Goal: Communication & Community: Answer question/provide support

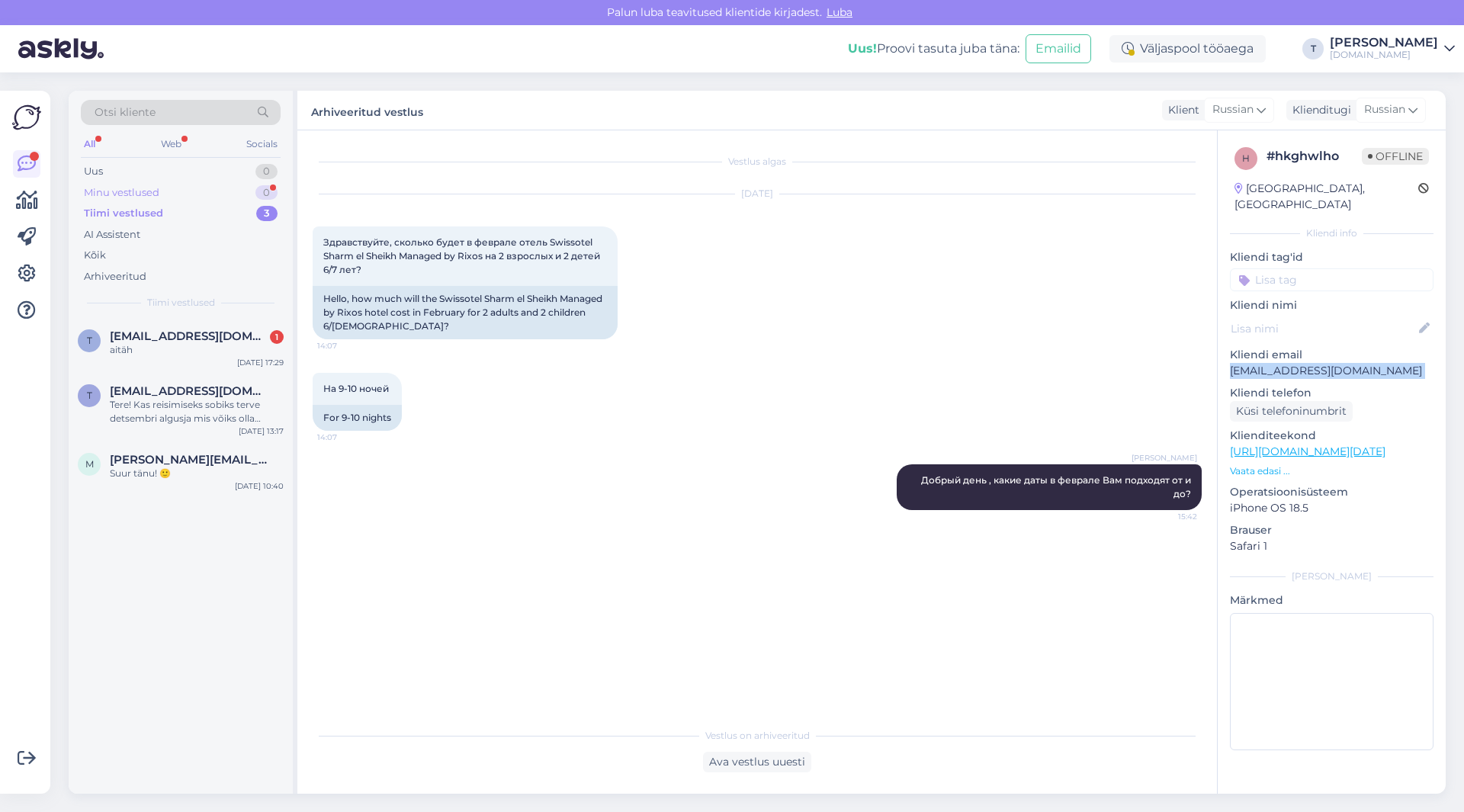
click at [214, 186] on div "Minu vestlused 0" at bounding box center [181, 193] width 200 height 21
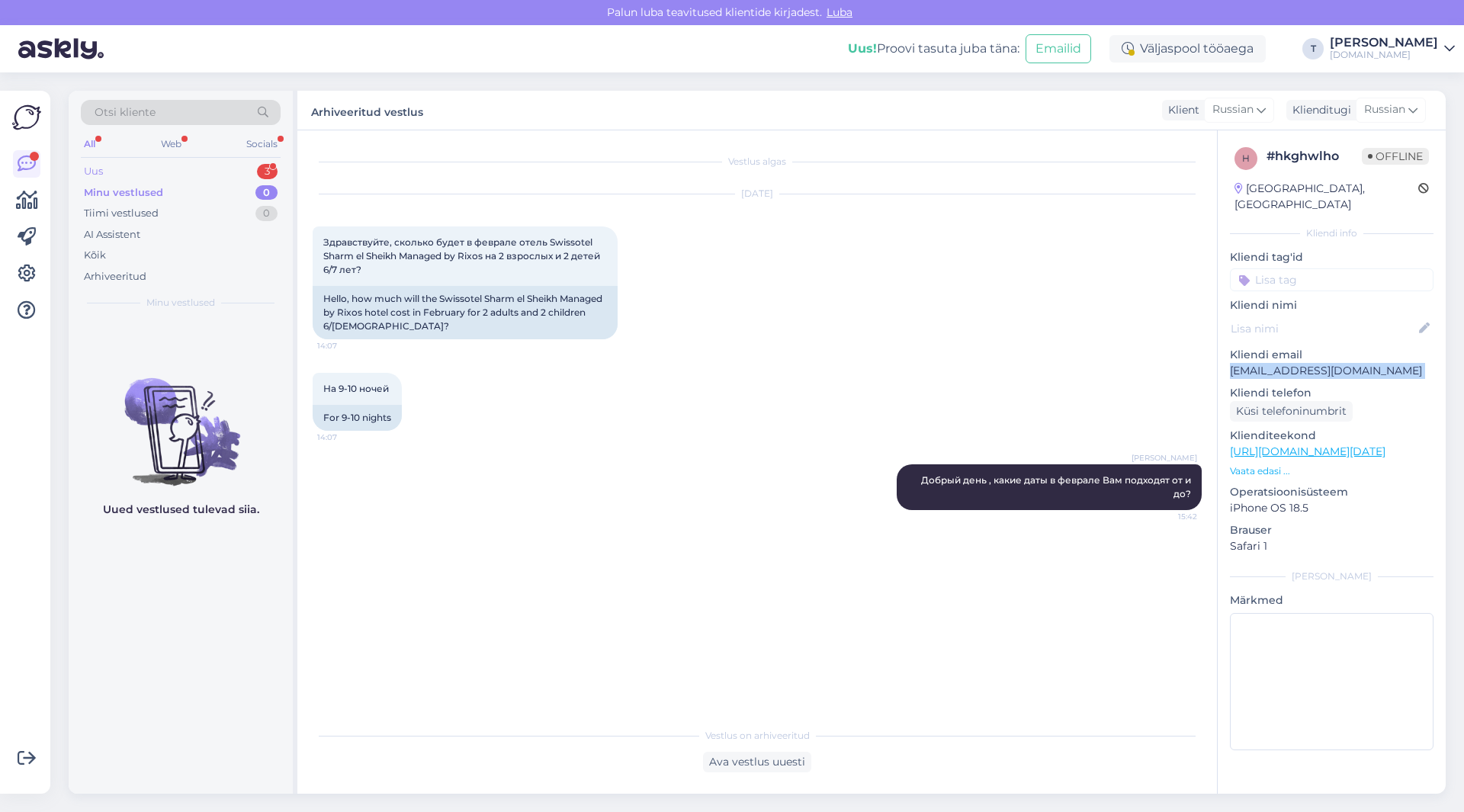
click at [213, 161] on div "Uus 3" at bounding box center [181, 171] width 200 height 21
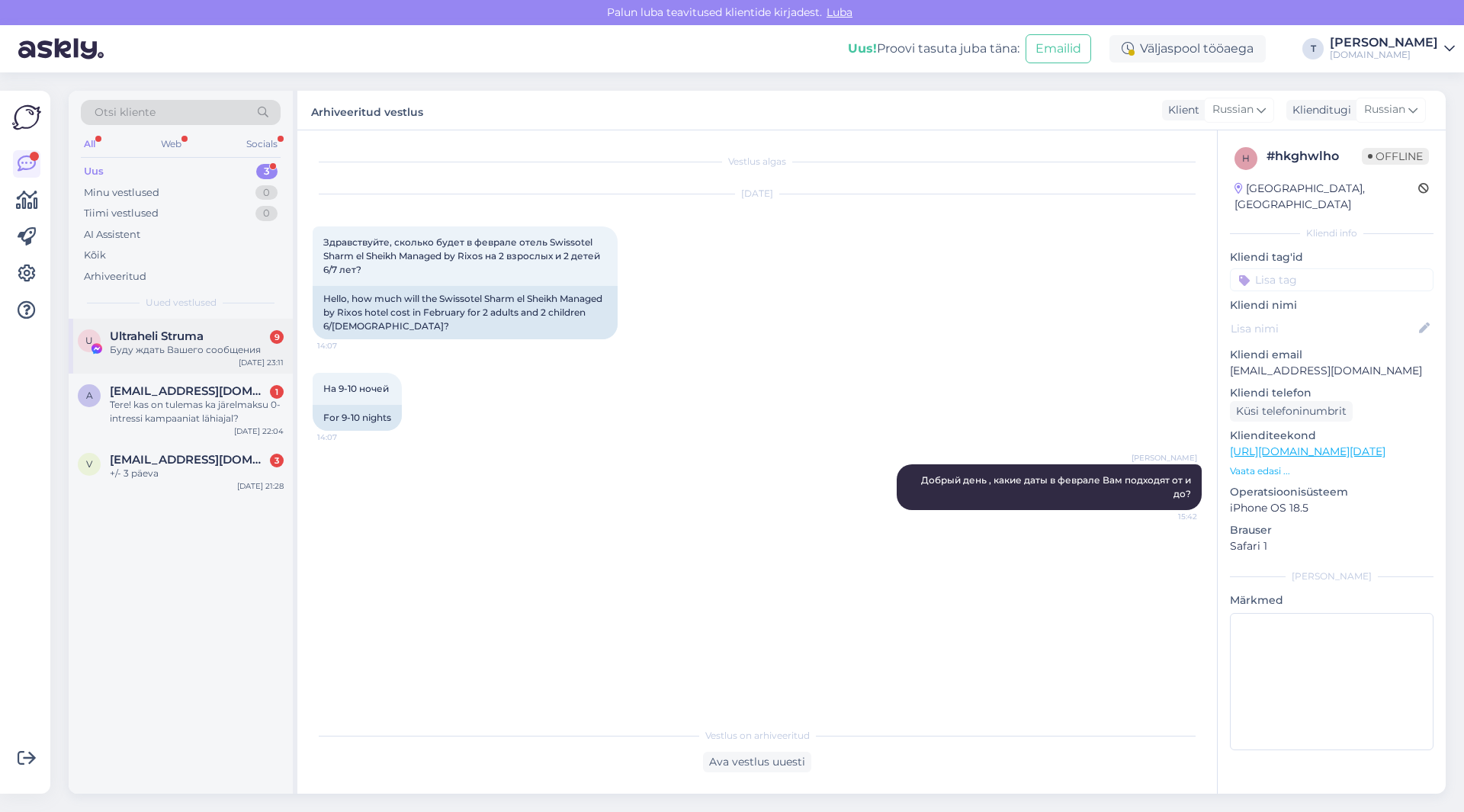
click at [178, 344] on div "Буду ждать Вашего сообщения" at bounding box center [196, 350] width 174 height 13
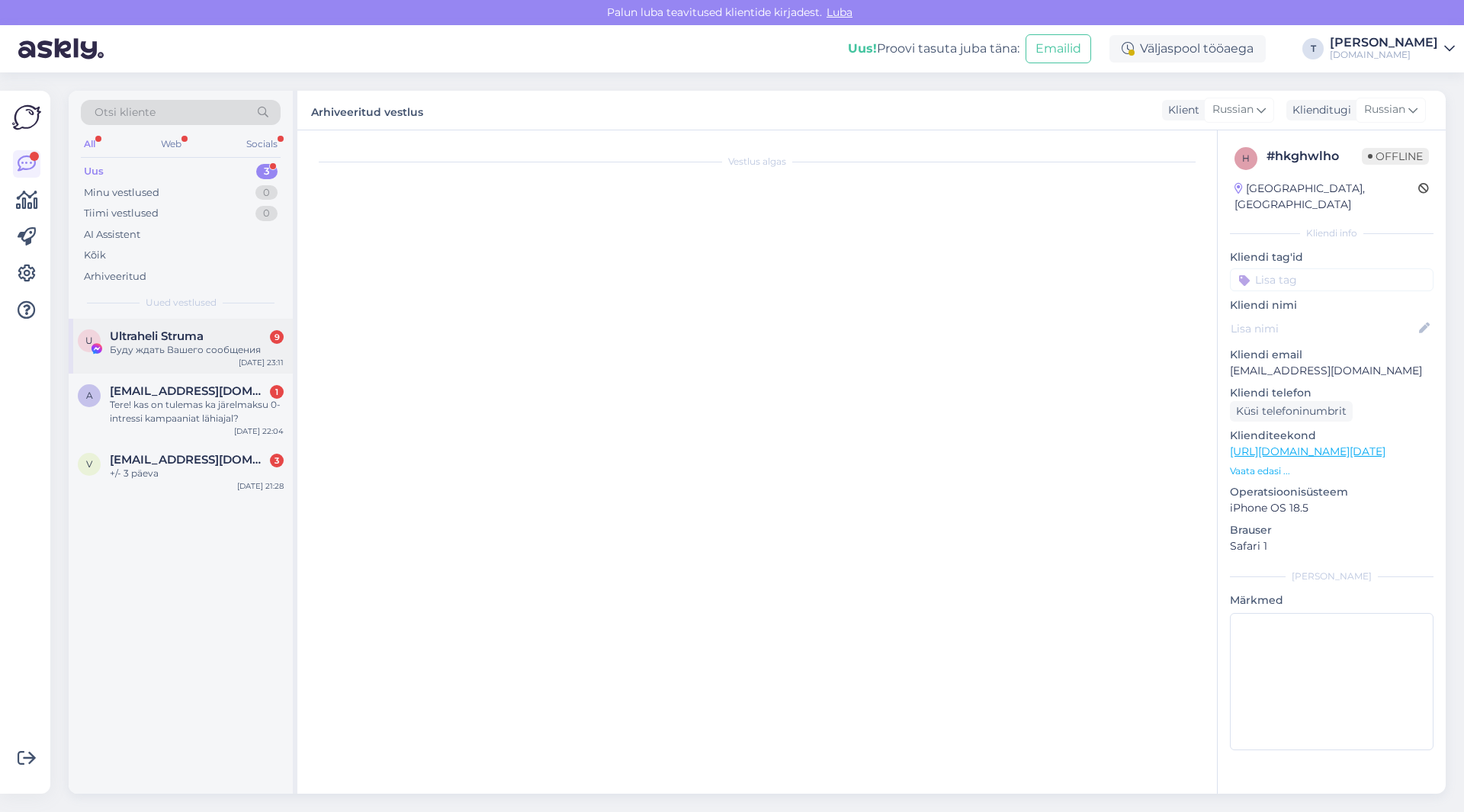
scroll to position [214, 0]
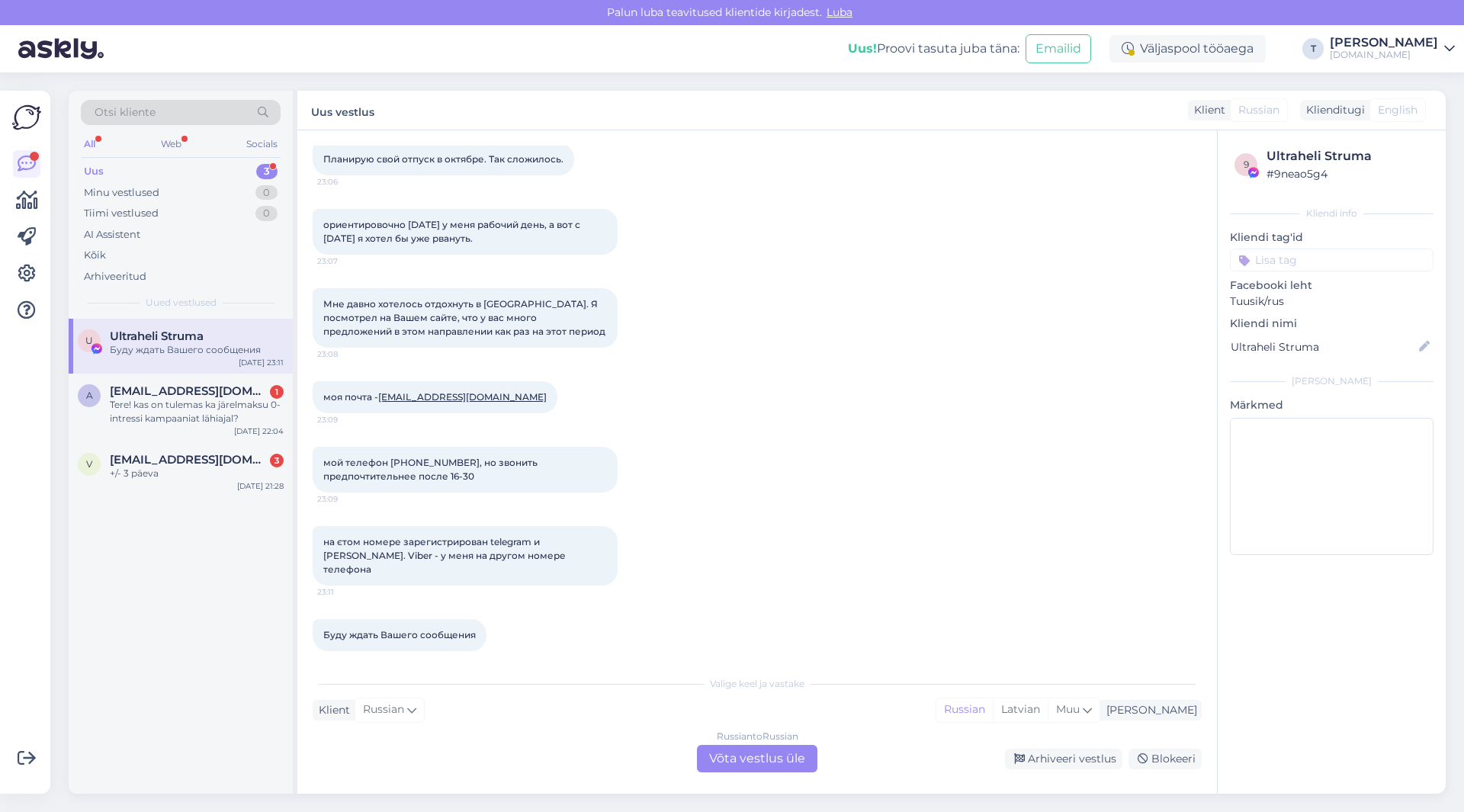
click at [728, 761] on div "Russian to Russian Võta vestlus üle" at bounding box center [757, 758] width 120 height 28
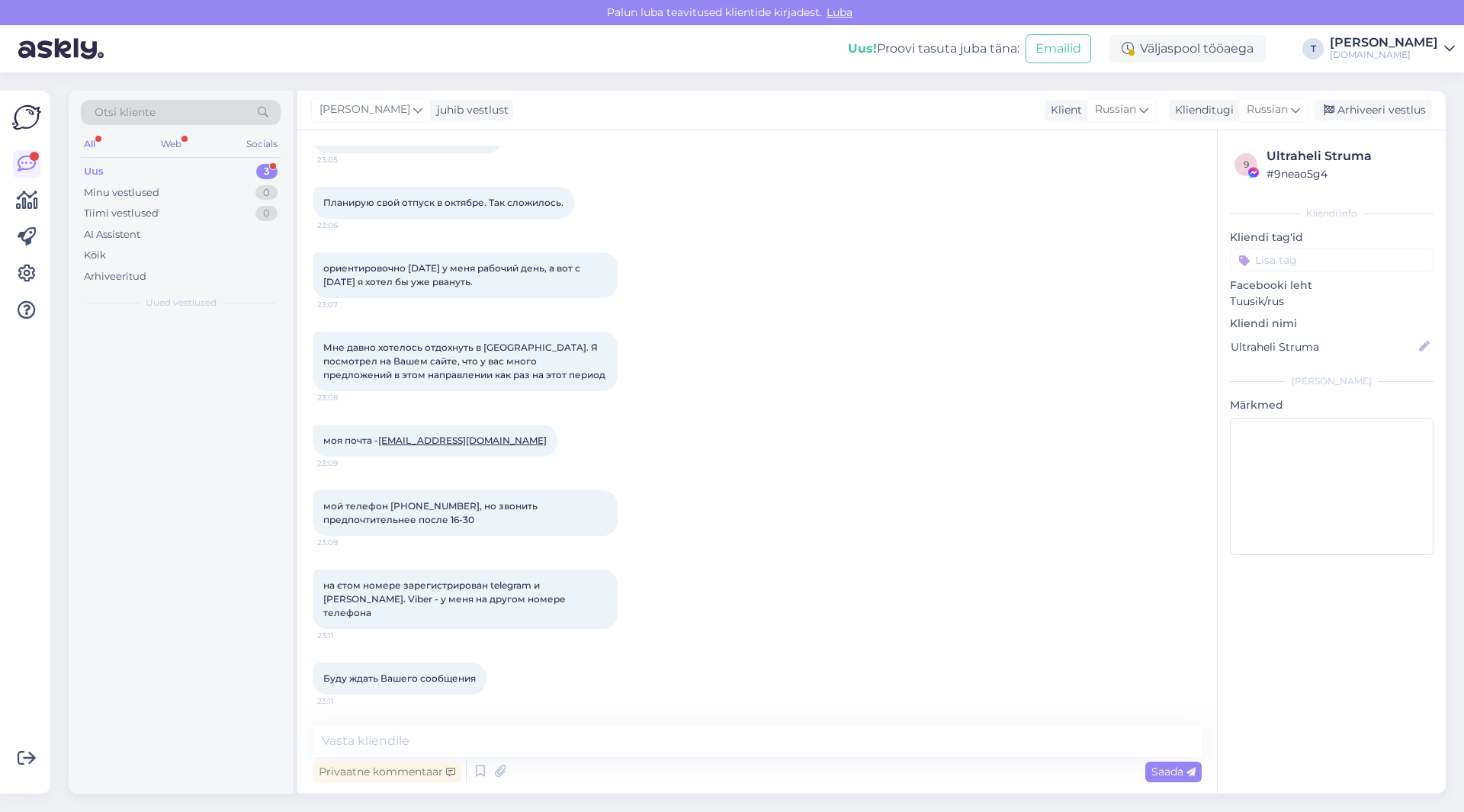
scroll to position [157, 0]
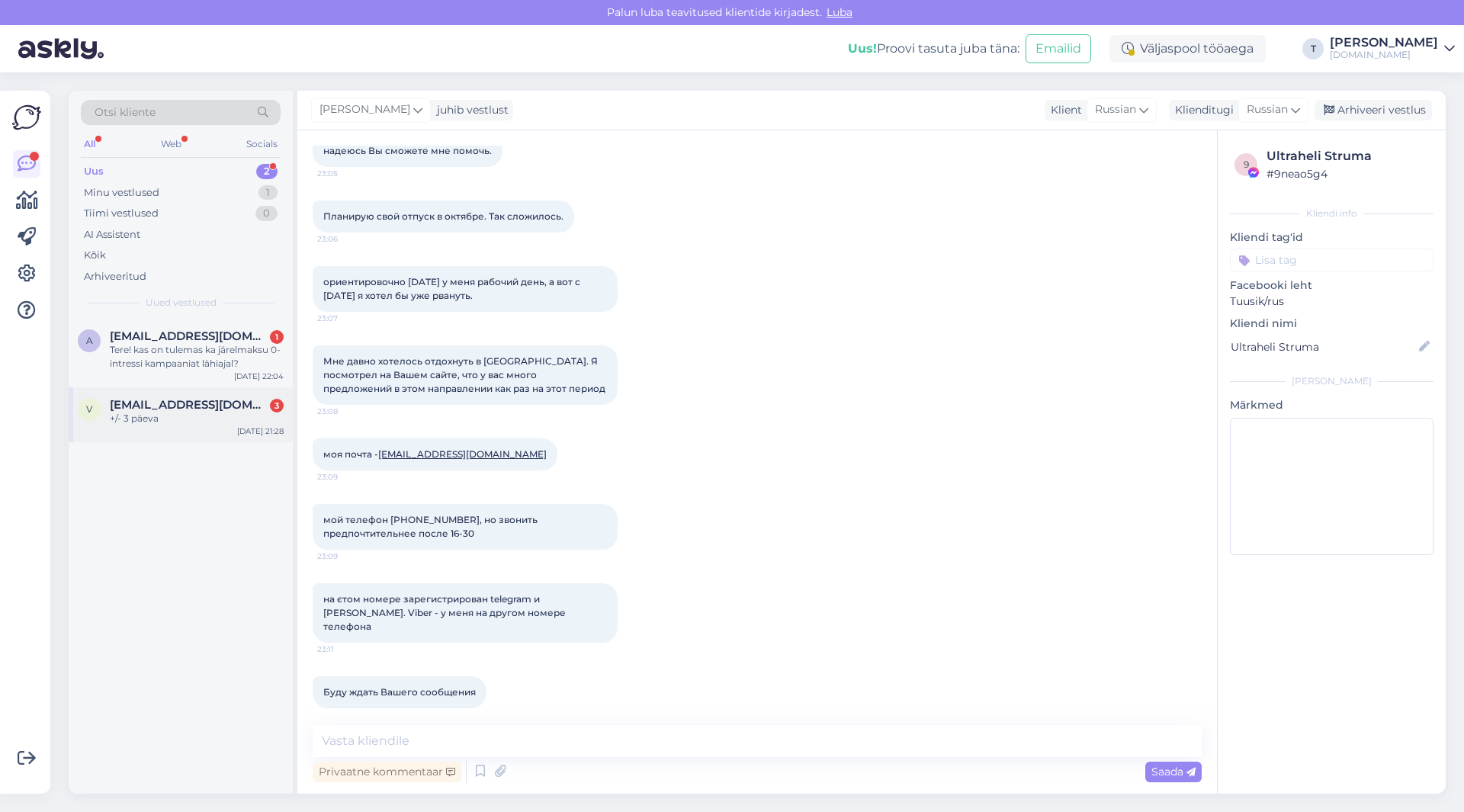
click at [193, 430] on div "v [EMAIL_ADDRESS][DOMAIN_NAME] 3 +/- 3 päeva [DATE] 21:28" at bounding box center [180, 414] width 224 height 55
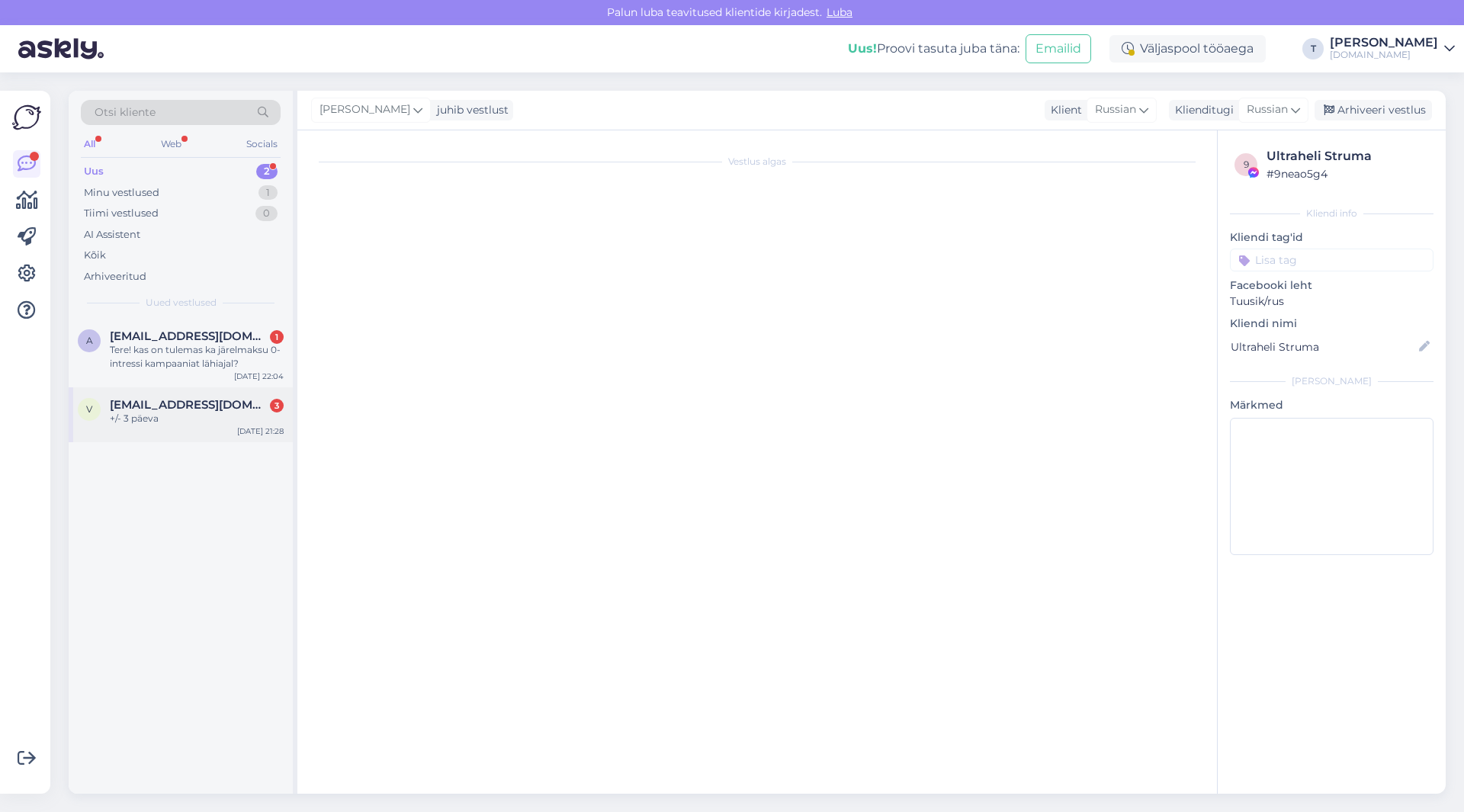
scroll to position [0, 0]
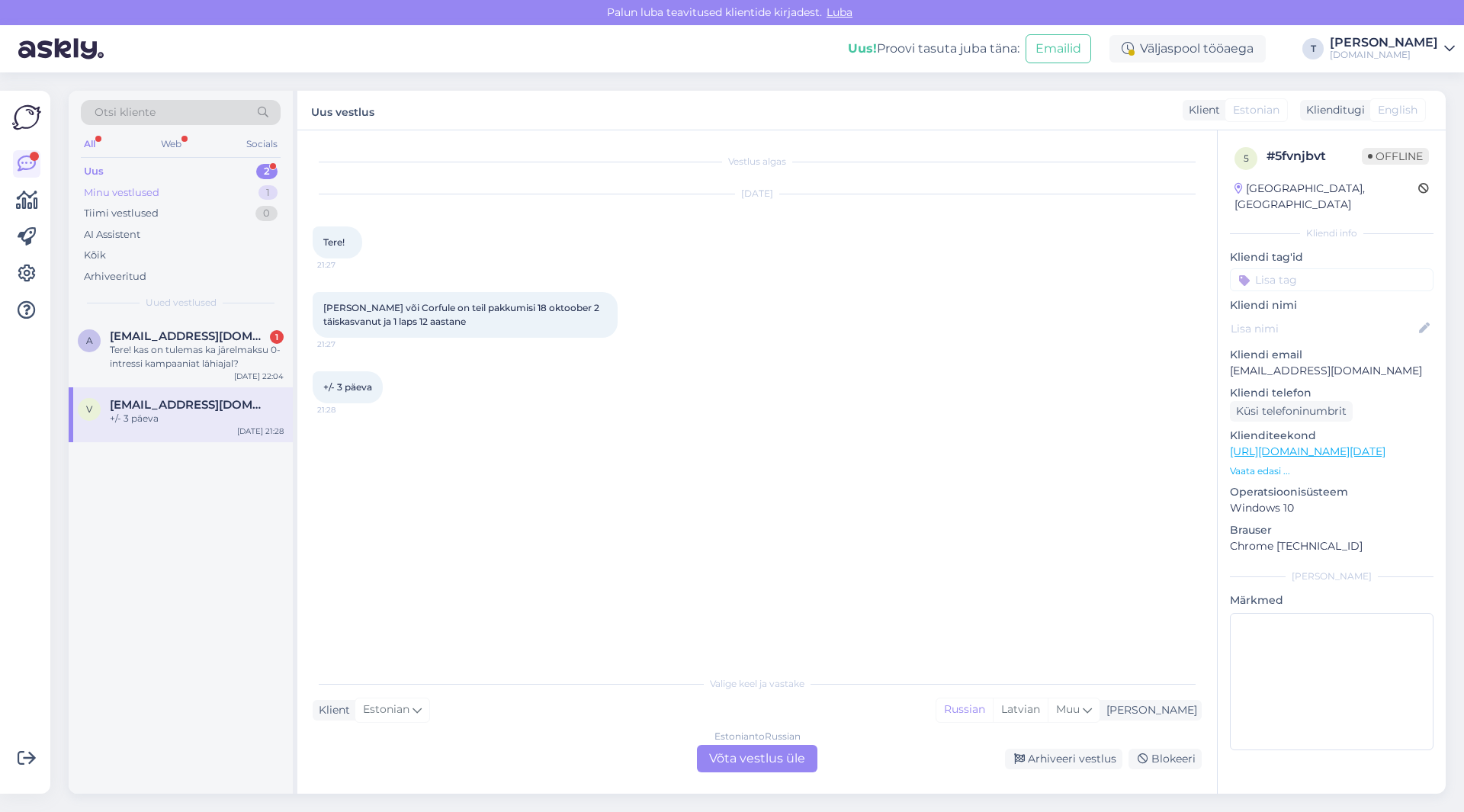
click at [183, 189] on div "Minu vestlused 1" at bounding box center [181, 193] width 200 height 21
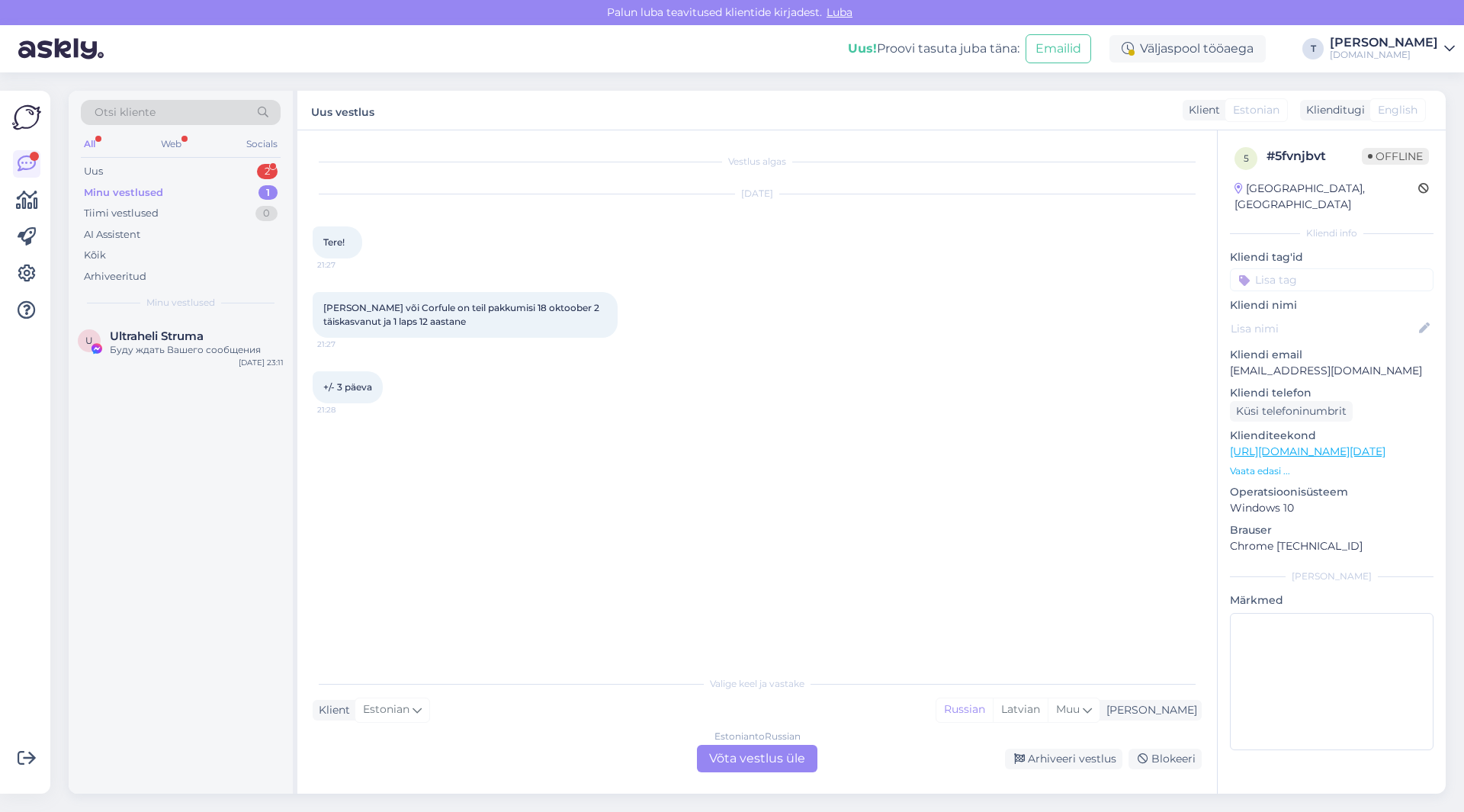
click at [170, 192] on div "Minu vestlused 1" at bounding box center [181, 193] width 200 height 21
click at [157, 351] on div "Буду ждать Вашего сообщения" at bounding box center [196, 350] width 174 height 13
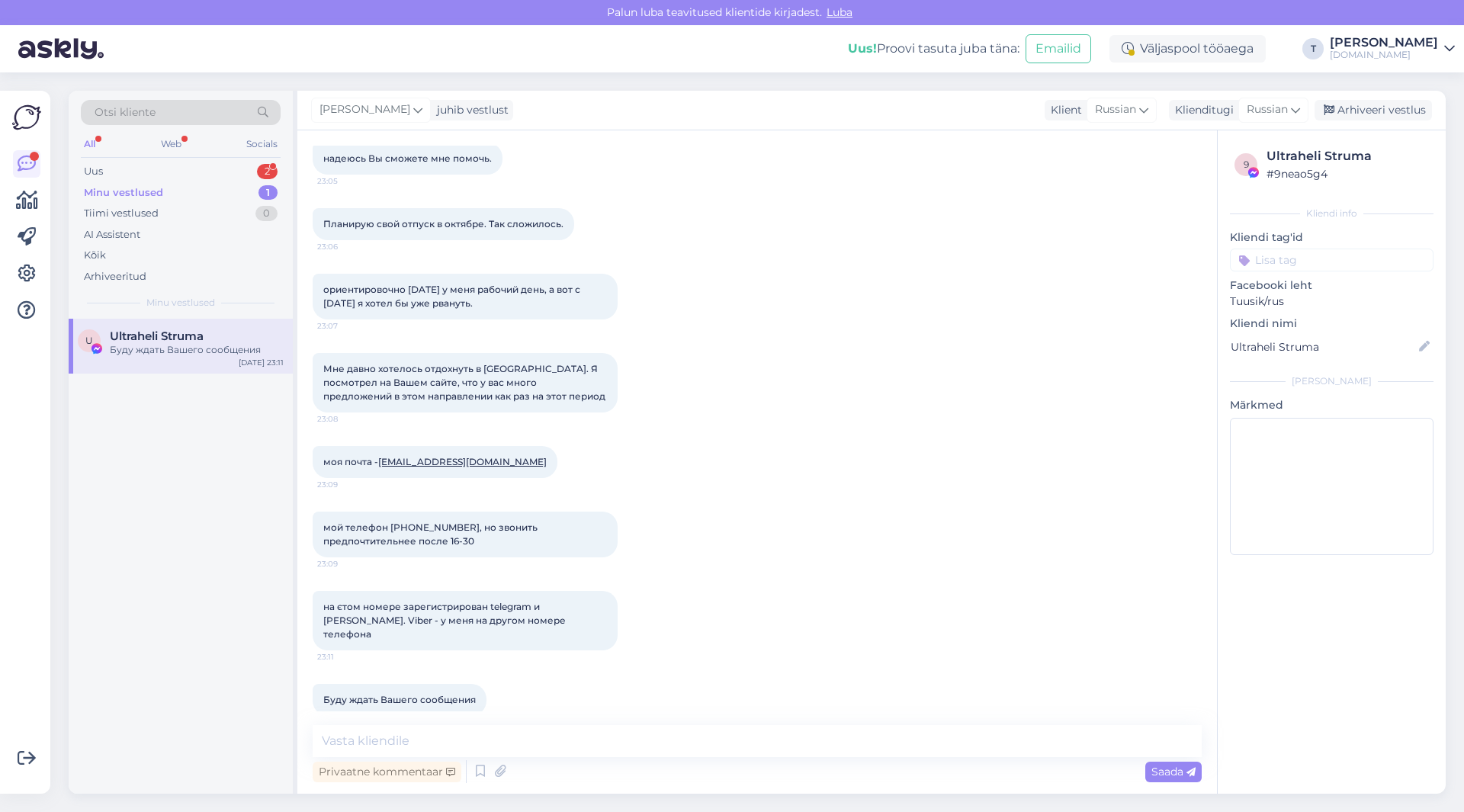
scroll to position [157, 0]
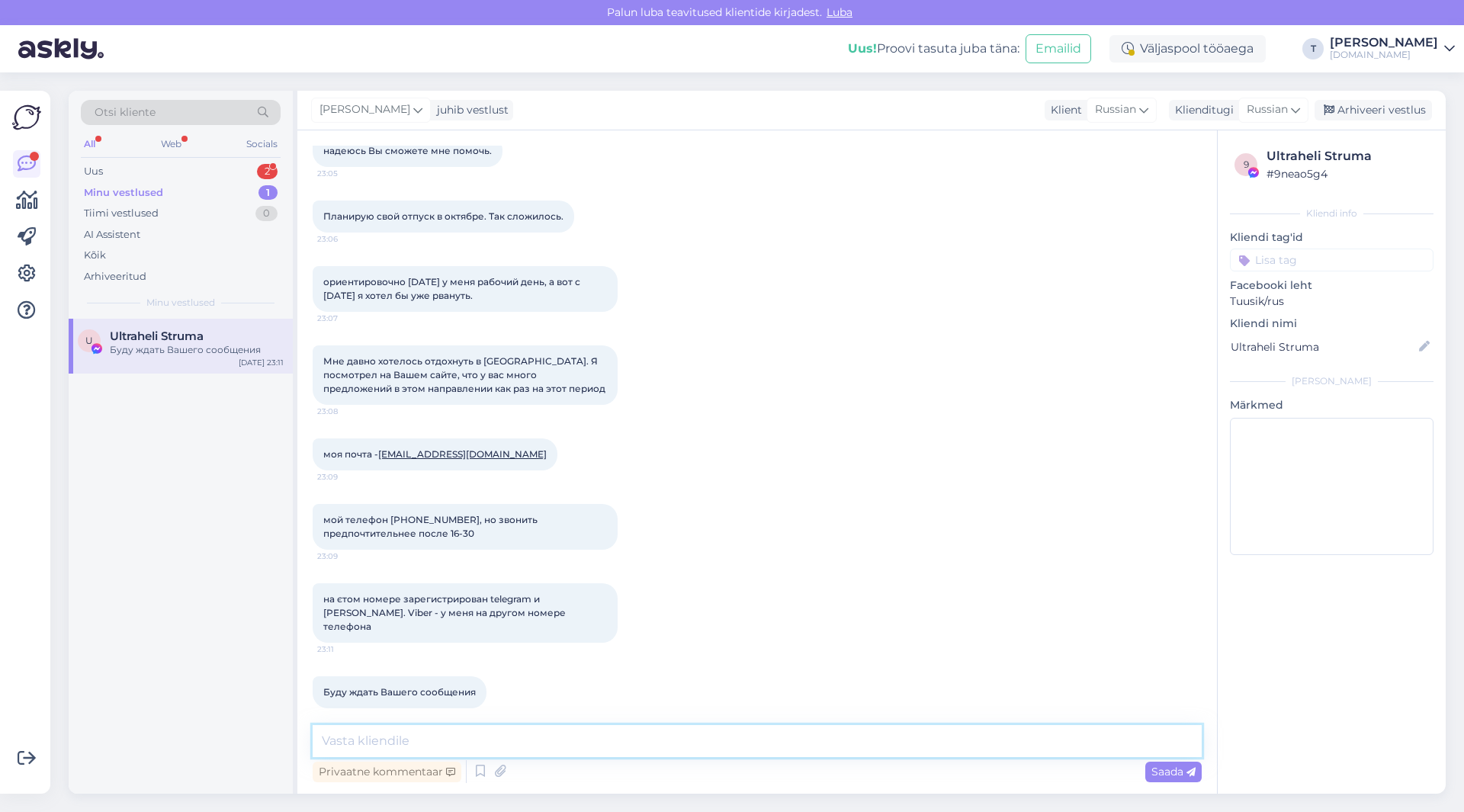
click at [521, 739] on textarea at bounding box center [757, 740] width 889 height 32
click at [525, 739] on textarea at bounding box center [757, 740] width 889 height 32
click at [527, 739] on textarea at bounding box center [757, 740] width 889 height 32
type textarea "L"
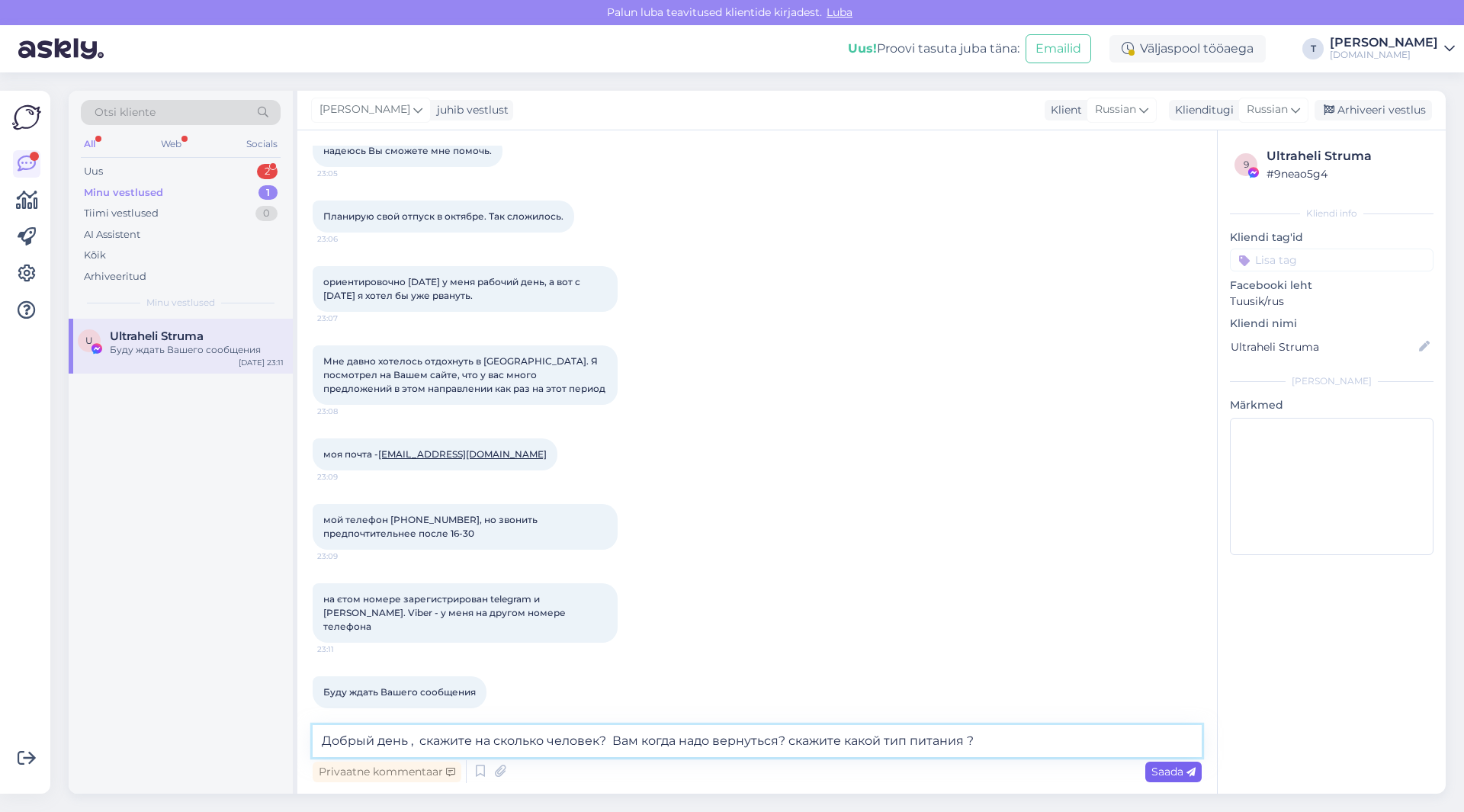
type textarea "Добрый день , скажите на сколько человек? Вам когда надо вернуться? скажите как…"
click at [1181, 773] on span "Saada" at bounding box center [1174, 771] width 44 height 13
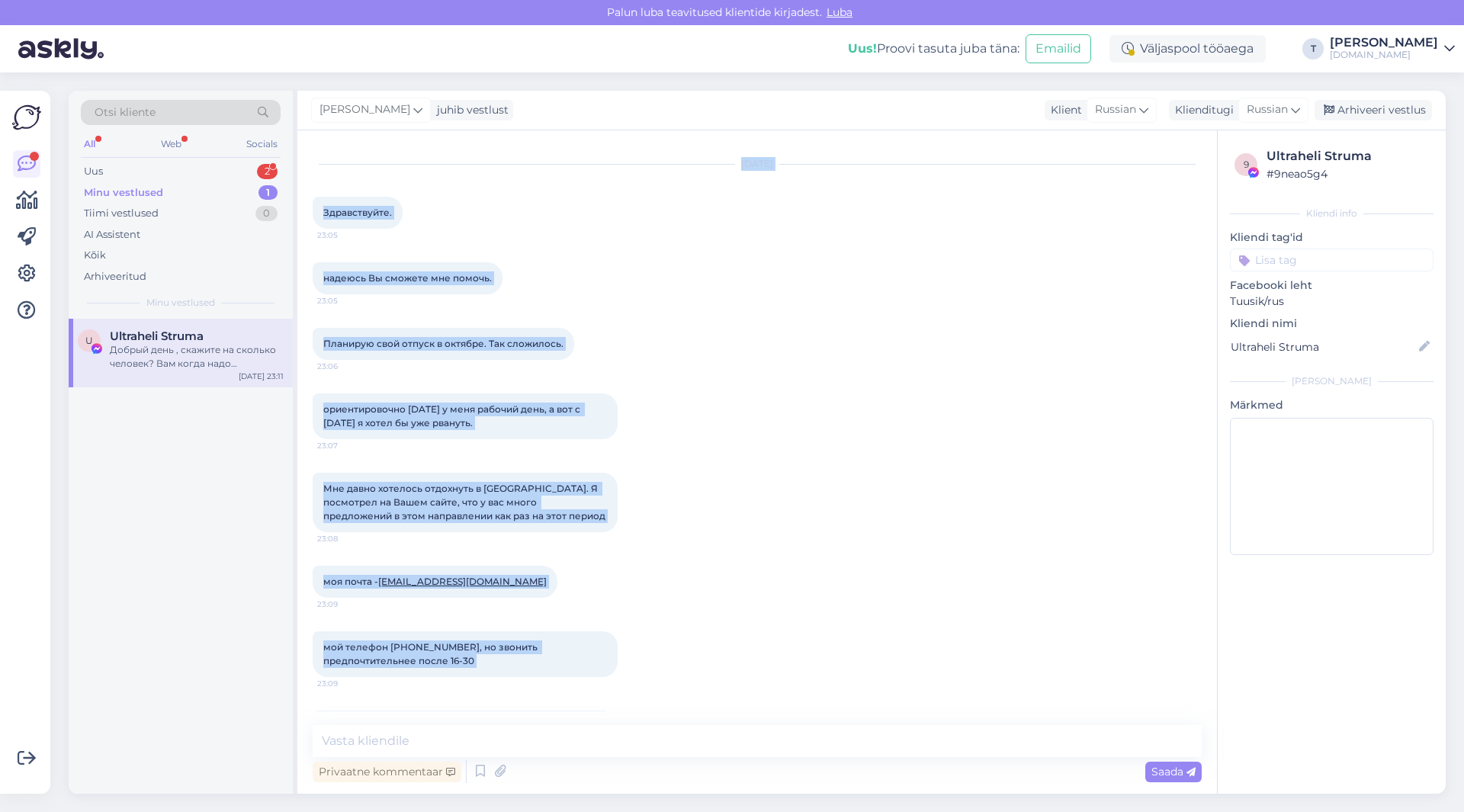
scroll to position [0, 0]
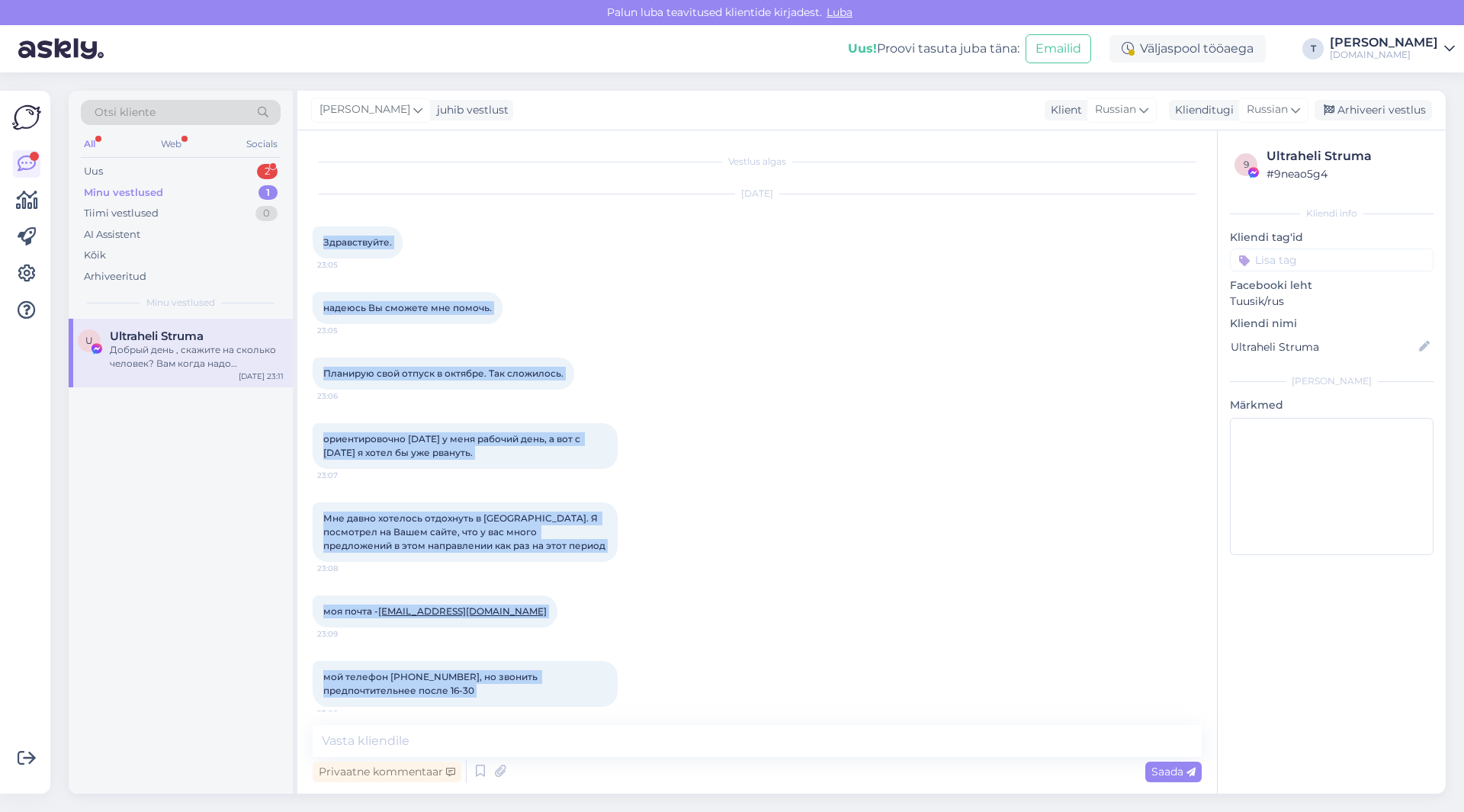
drag, startPoint x: 481, startPoint y: 563, endPoint x: 370, endPoint y: 304, distance: 281.8
click at [310, 238] on div "Vestlus algas [DATE] Здравствуйте. 23:05 надеюсь Вы сможете мне помочь. 23:05 П…" at bounding box center [757, 462] width 919 height 663
copy div "Здравствуйте. 23:05 надеюсь Вы сможете мне помочь. 23:05 Планирую свой отпуск в…"
click at [193, 172] on div "Uus 2" at bounding box center [181, 171] width 200 height 21
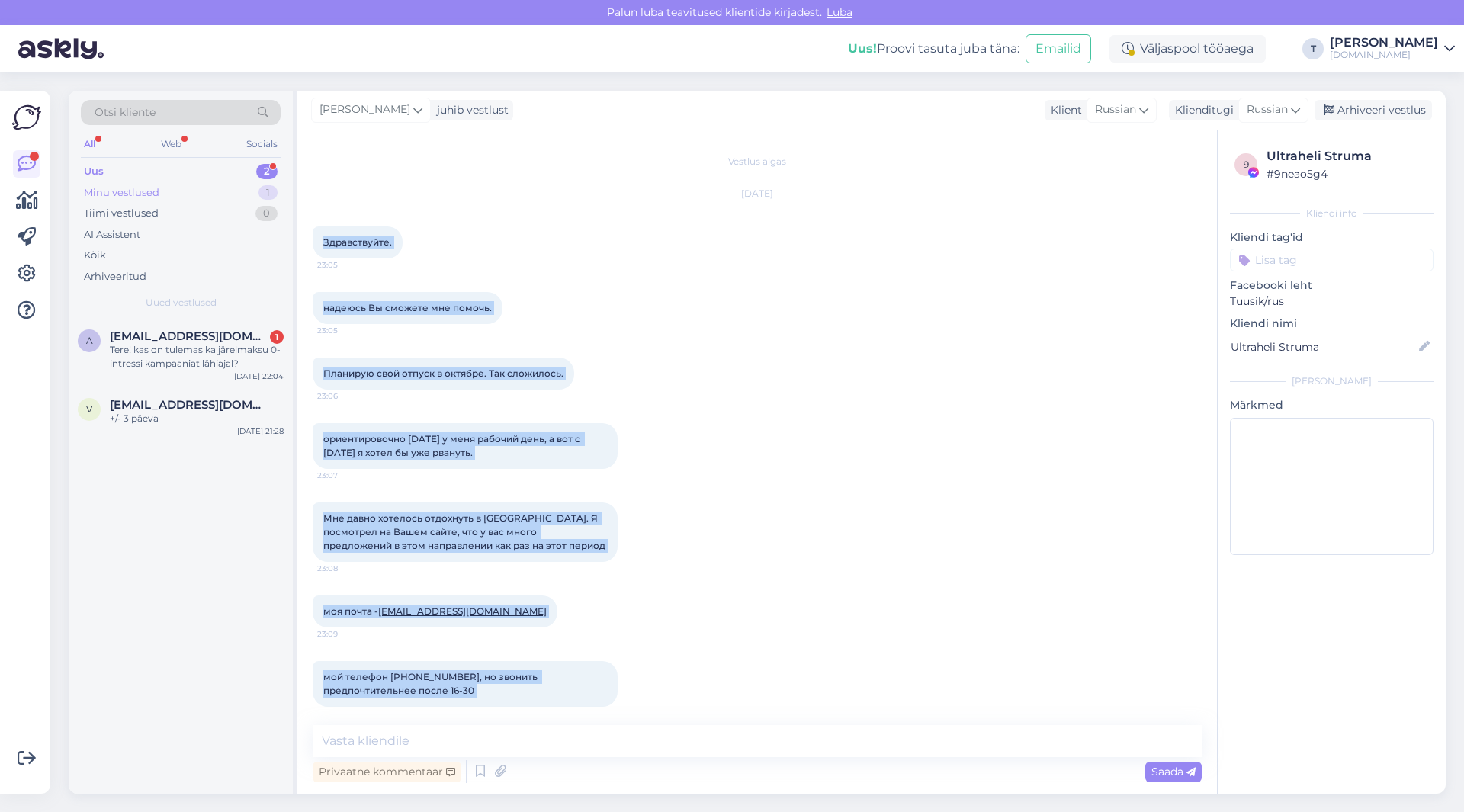
click at [131, 192] on div "Minu vestlused" at bounding box center [121, 193] width 76 height 15
click at [741, 374] on div "Планирую свой отпуск в октябре. Так сложилось. 23:06" at bounding box center [757, 374] width 889 height 65
